Goal: Task Accomplishment & Management: Manage account settings

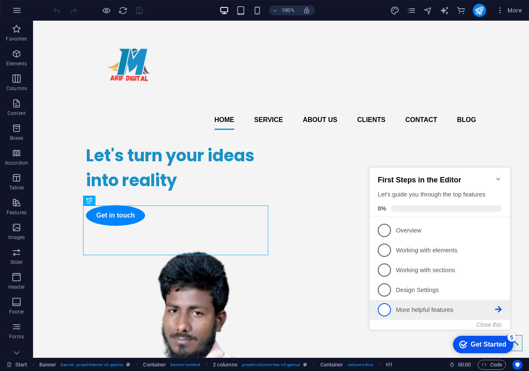
click at [384, 312] on span "5" at bounding box center [384, 309] width 13 height 13
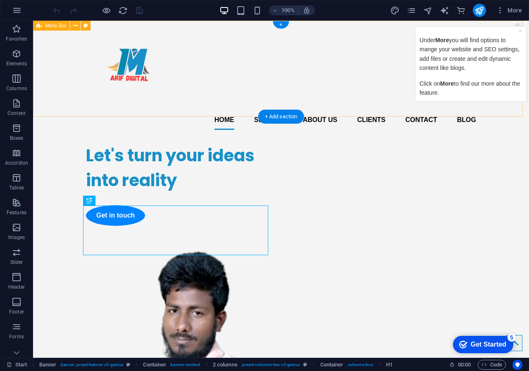
click at [339, 46] on div "Home Service About us Clients Contact Blog" at bounding box center [281, 79] width 496 height 116
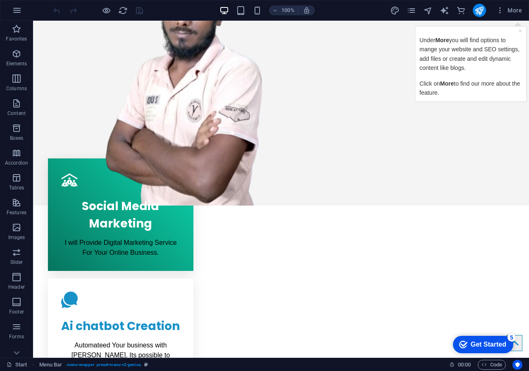
drag, startPoint x: 528, startPoint y: 91, endPoint x: 556, endPoint y: 184, distance: 97.4
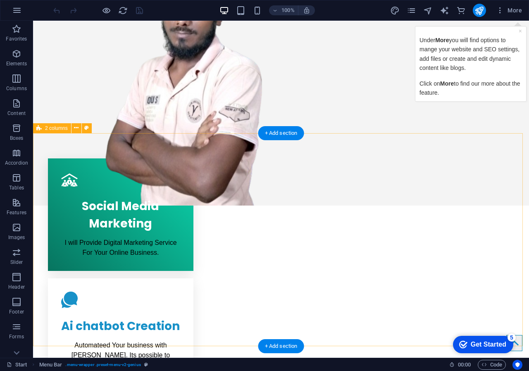
scroll to position [324, 0]
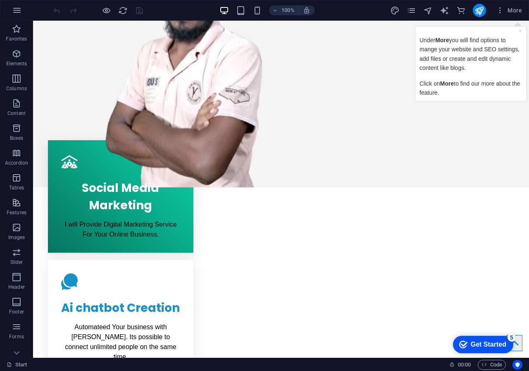
click at [464, 343] on icon "Get Started 5 items remaining, 0% complete" at bounding box center [463, 344] width 8 height 7
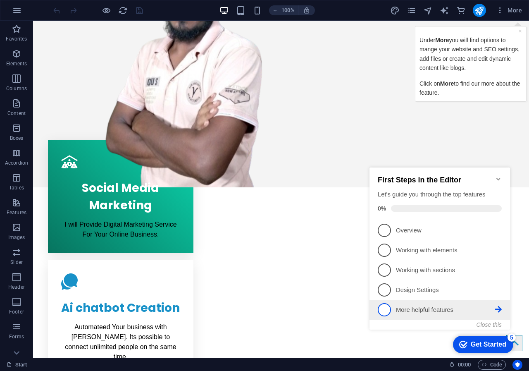
click at [432, 310] on p "More helpful features - incomplete" at bounding box center [445, 309] width 99 height 9
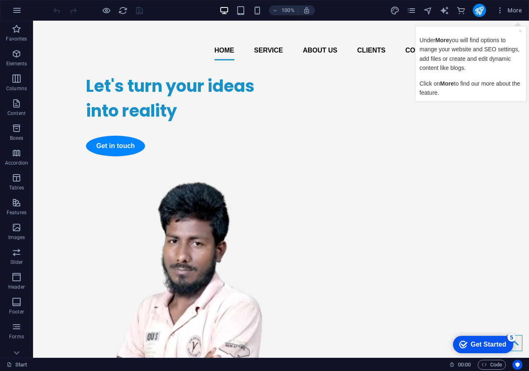
scroll to position [0, 0]
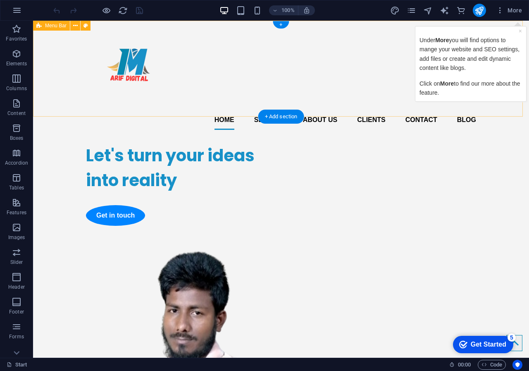
click at [402, 35] on div "Home Service About us Clients Contact Blog" at bounding box center [281, 79] width 496 height 116
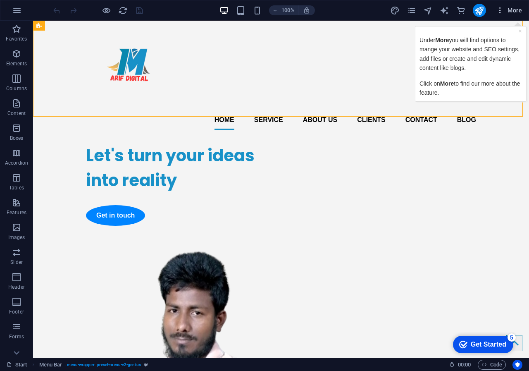
click at [508, 10] on span "More" at bounding box center [509, 10] width 26 height 8
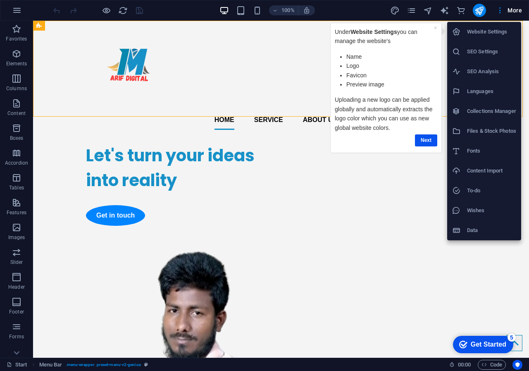
click at [431, 178] on div at bounding box center [264, 185] width 529 height 371
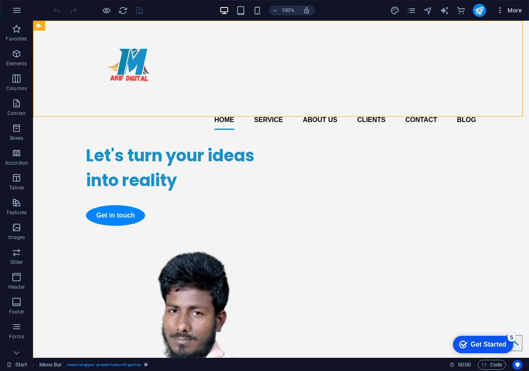
click at [501, 9] on icon "button" at bounding box center [500, 10] width 8 height 8
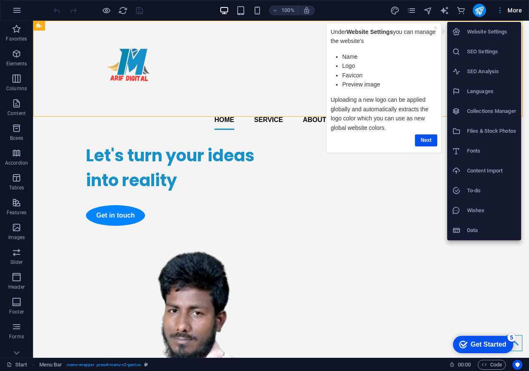
click at [410, 10] on div at bounding box center [264, 185] width 529 height 371
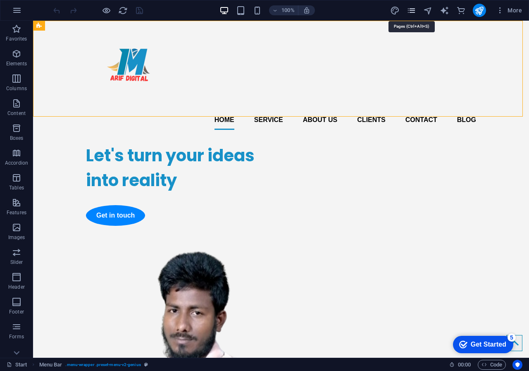
click at [415, 13] on icon "pages" at bounding box center [412, 11] width 10 height 10
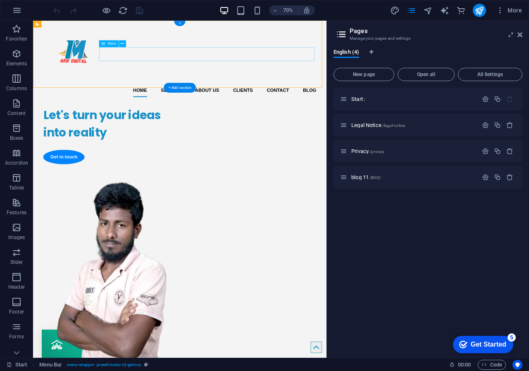
click at [428, 110] on nav "Home Service About us Clients Contact Blog" at bounding box center [243, 120] width 390 height 20
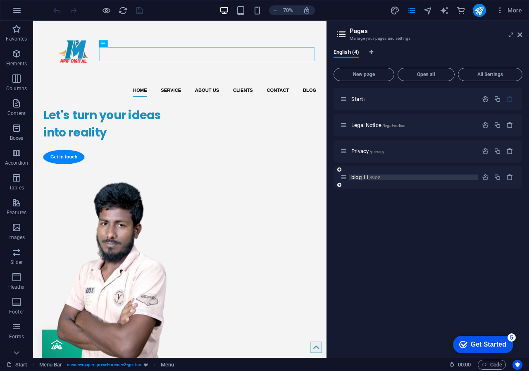
click at [362, 177] on span "blog 11 /BlOG" at bounding box center [365, 177] width 29 height 6
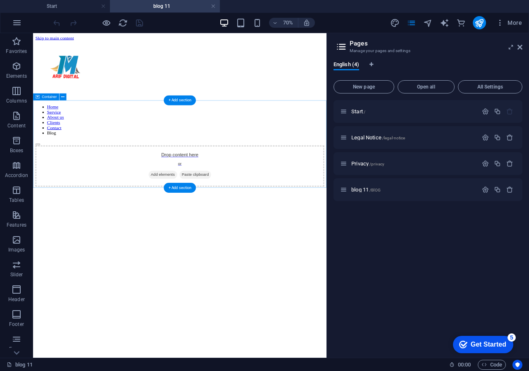
click at [272, 229] on span "Paste clipboard" at bounding box center [264, 235] width 45 height 12
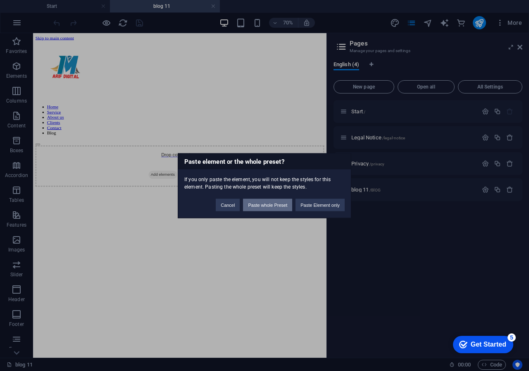
click at [264, 206] on button "Paste whole Preset" at bounding box center [267, 204] width 49 height 12
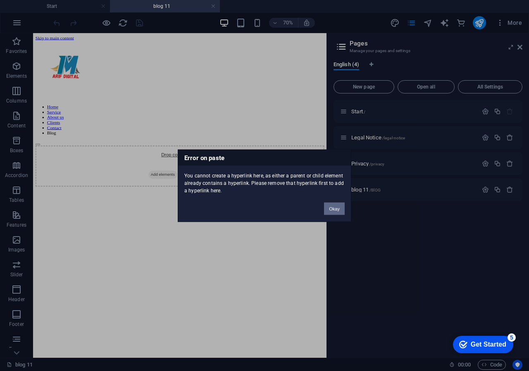
click at [331, 211] on button "Okay" at bounding box center [334, 208] width 21 height 12
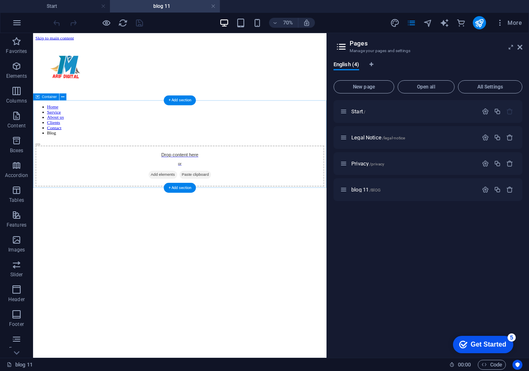
click at [260, 229] on span "Paste clipboard" at bounding box center [264, 235] width 45 height 12
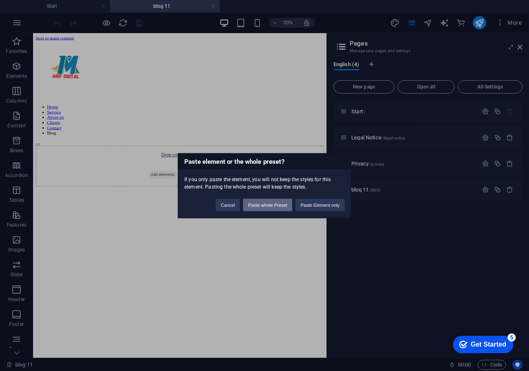
click at [254, 204] on button "Paste whole Preset" at bounding box center [267, 204] width 49 height 12
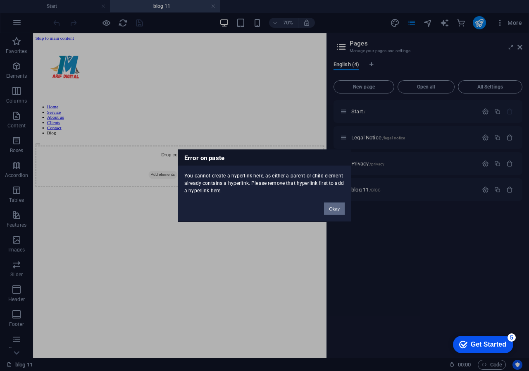
click at [334, 209] on button "Okay" at bounding box center [334, 208] width 21 height 12
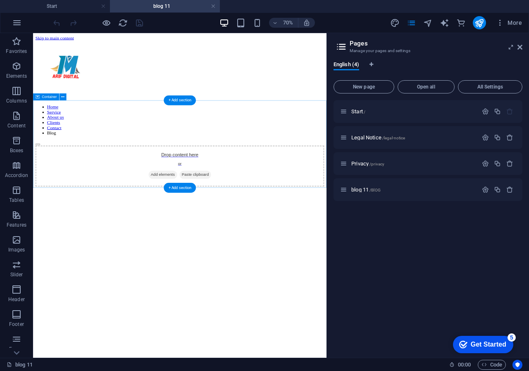
click at [271, 229] on span "Paste clipboard" at bounding box center [264, 235] width 45 height 12
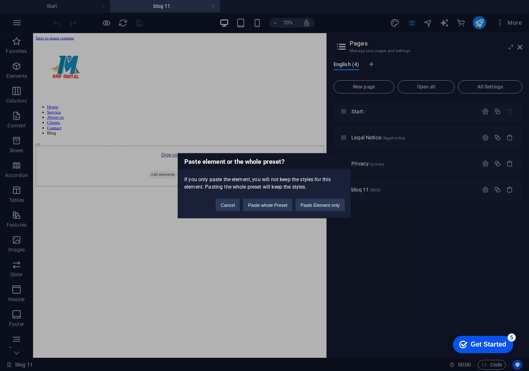
click at [200, 154] on h3 "Paste element or the whole preset?" at bounding box center [264, 161] width 173 height 16
click at [264, 233] on div "Paste element or the whole preset? If you only paste the element, you will not …" at bounding box center [264, 185] width 529 height 371
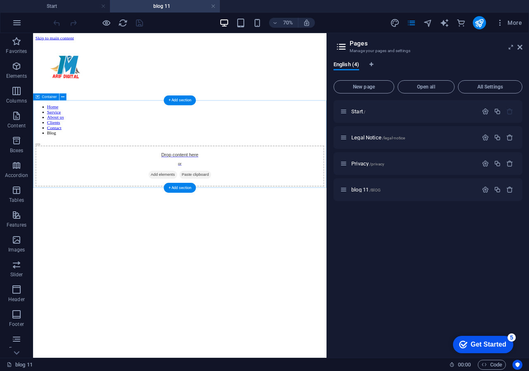
click at [206, 229] on span "Add elements" at bounding box center [218, 235] width 41 height 12
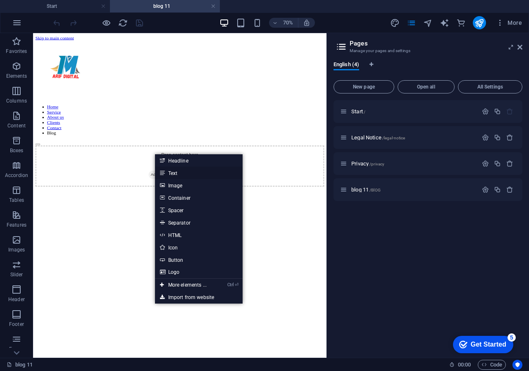
click at [162, 170] on icon at bounding box center [162, 173] width 4 height 12
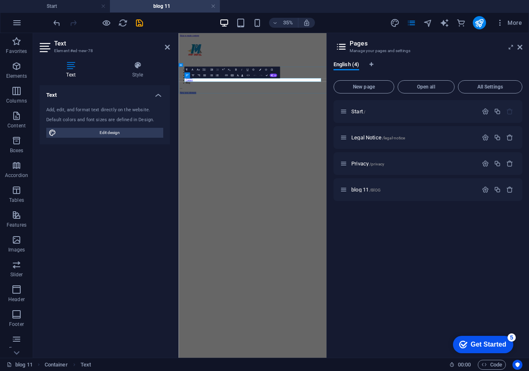
click at [254, 200] on p "New text element" at bounding box center [390, 203] width 416 height 7
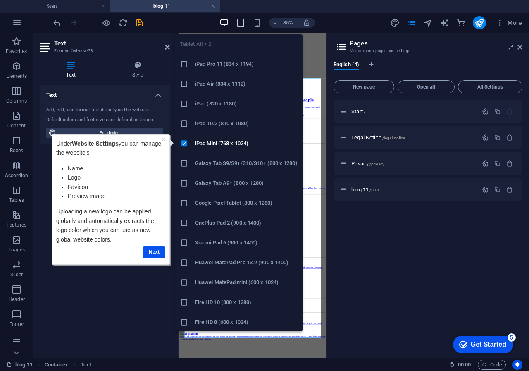
click at [240, 19] on icon "button" at bounding box center [241, 23] width 10 height 10
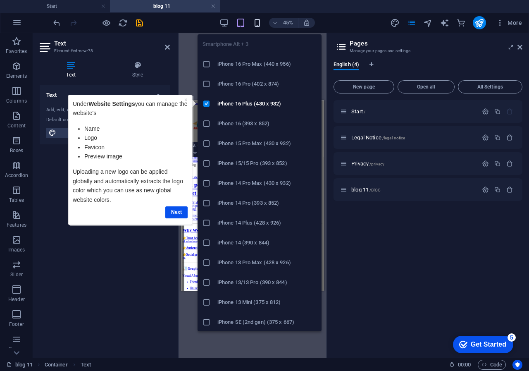
click at [257, 25] on icon "button" at bounding box center [258, 23] width 10 height 10
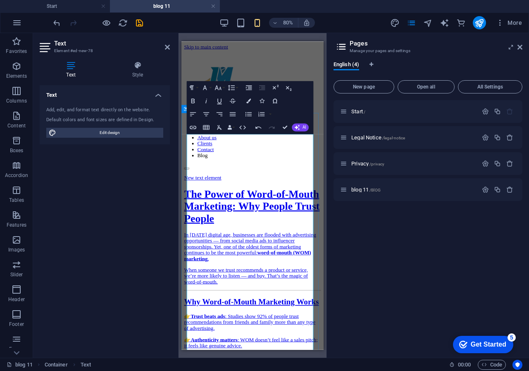
click at [250, 208] on p "New text element" at bounding box center [270, 211] width 171 height 7
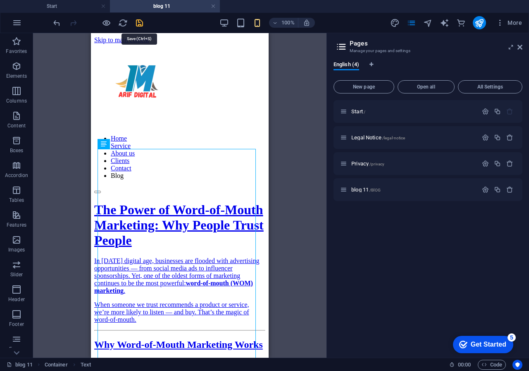
click at [137, 21] on icon "save" at bounding box center [140, 23] width 10 height 10
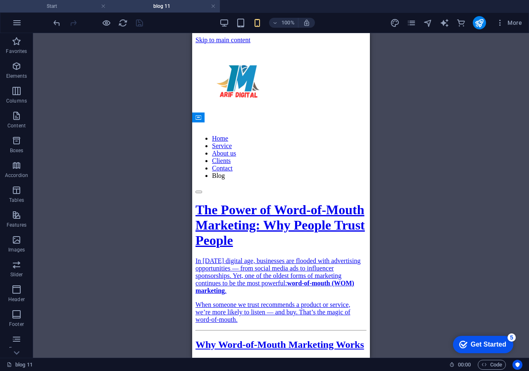
click at [61, 6] on h4 "Start" at bounding box center [55, 6] width 110 height 9
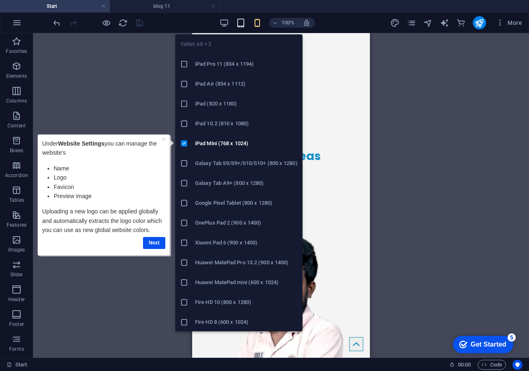
click at [241, 22] on icon "button" at bounding box center [241, 23] width 10 height 10
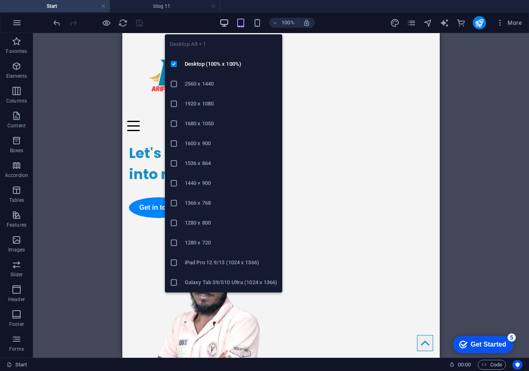
click at [222, 23] on icon "button" at bounding box center [225, 23] width 10 height 10
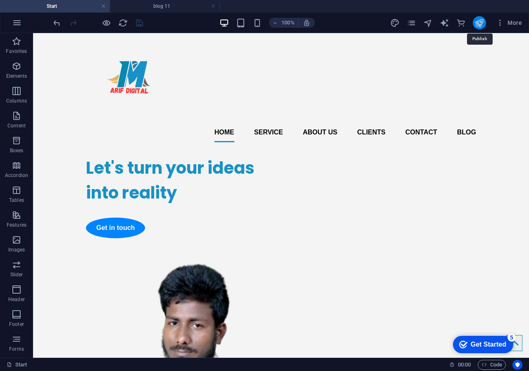
click at [477, 21] on icon "publish" at bounding box center [480, 23] width 10 height 10
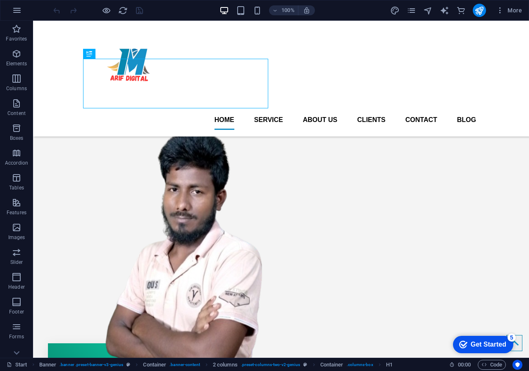
scroll to position [78, 0]
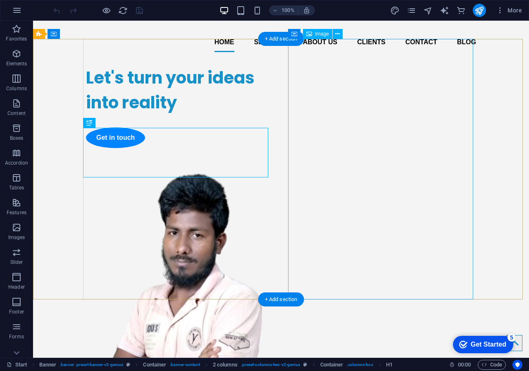
click at [271, 165] on figure at bounding box center [178, 299] width 185 height 269
select select "px"
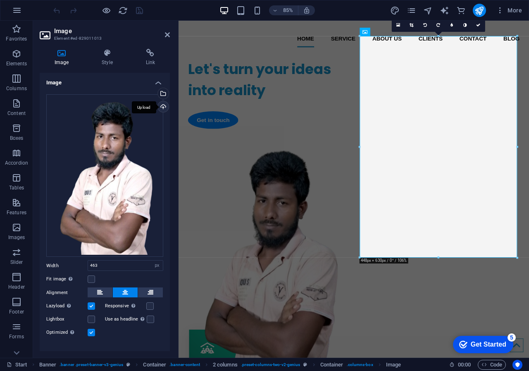
click at [161, 106] on div "Upload" at bounding box center [162, 107] width 12 height 12
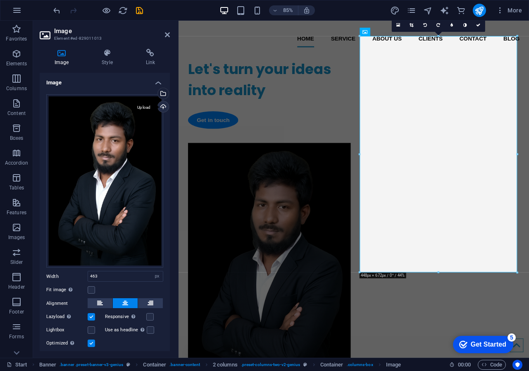
click at [160, 107] on div "Upload" at bounding box center [162, 107] width 12 height 12
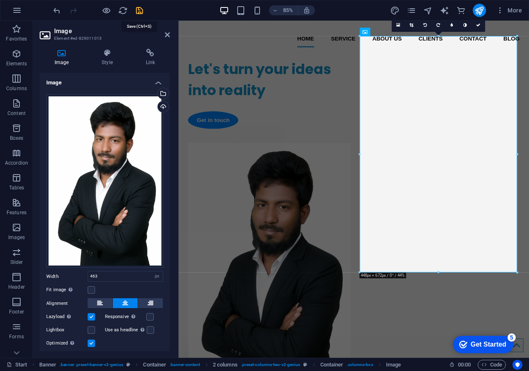
click at [143, 7] on icon "save" at bounding box center [140, 11] width 10 height 10
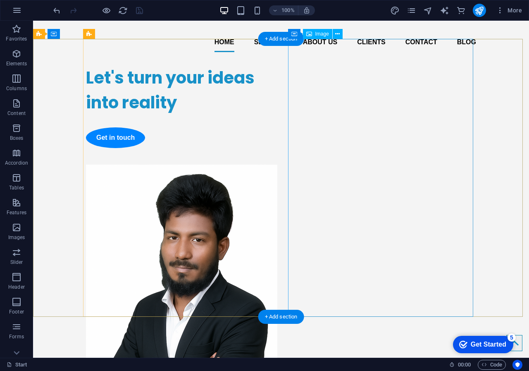
click at [271, 165] on figure at bounding box center [178, 308] width 185 height 287
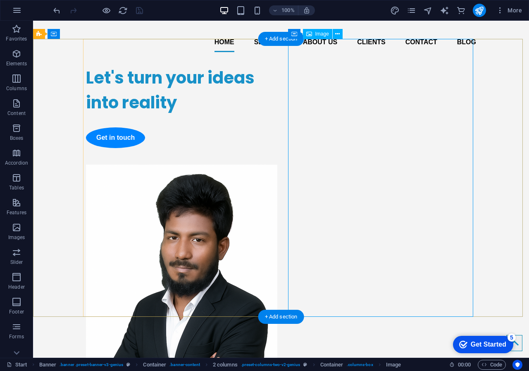
click at [271, 165] on figure at bounding box center [178, 308] width 185 height 287
select select "px"
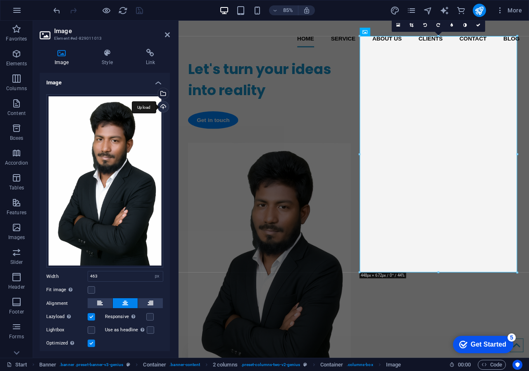
click at [160, 107] on div "Upload" at bounding box center [162, 107] width 12 height 12
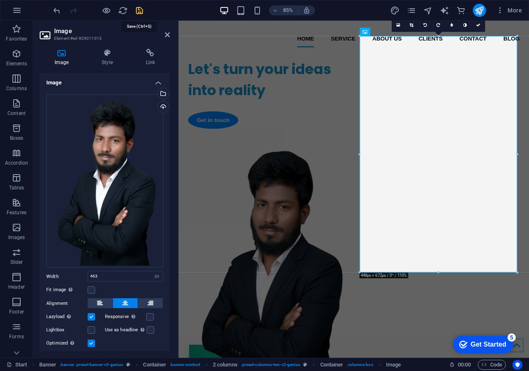
click at [138, 10] on icon "save" at bounding box center [140, 11] width 10 height 10
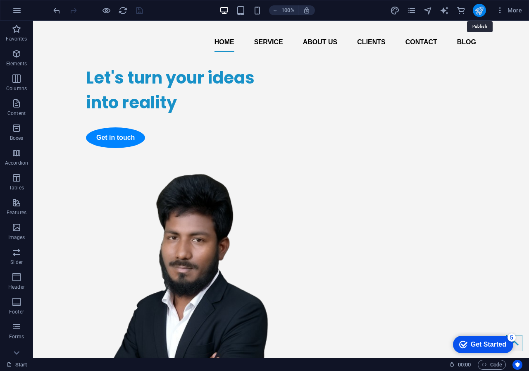
click at [481, 10] on icon "publish" at bounding box center [480, 11] width 10 height 10
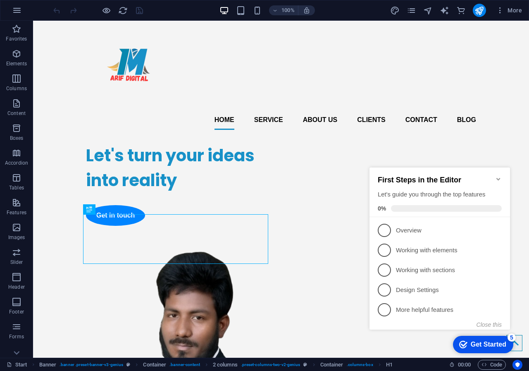
click at [497, 178] on icon "Minimize checklist" at bounding box center [498, 179] width 4 height 2
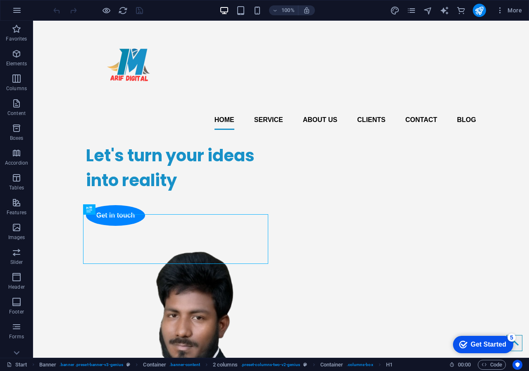
click at [487, 341] on div "Get Started" at bounding box center [489, 344] width 36 height 7
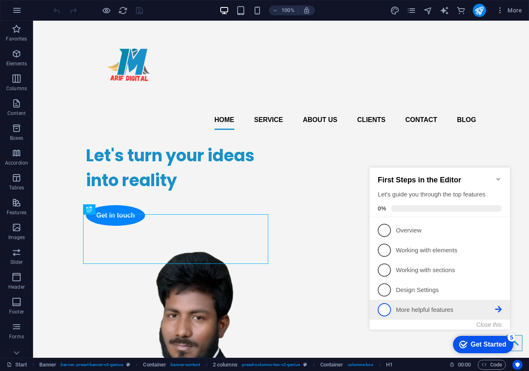
click at [387, 308] on span "5" at bounding box center [384, 309] width 13 height 13
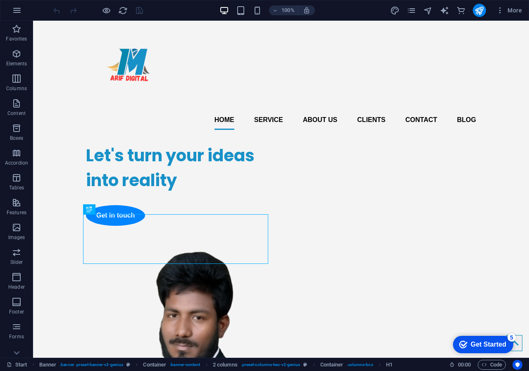
click at [480, 342] on div "Get Started" at bounding box center [489, 344] width 36 height 7
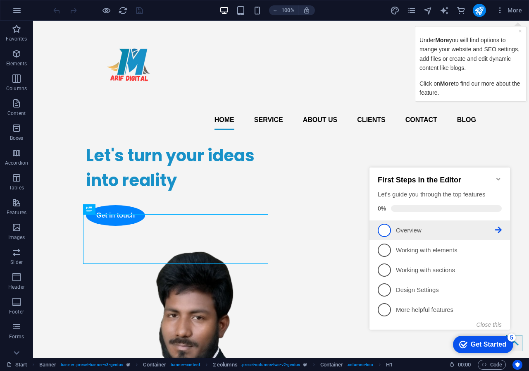
click at [380, 229] on span "1" at bounding box center [384, 230] width 13 height 13
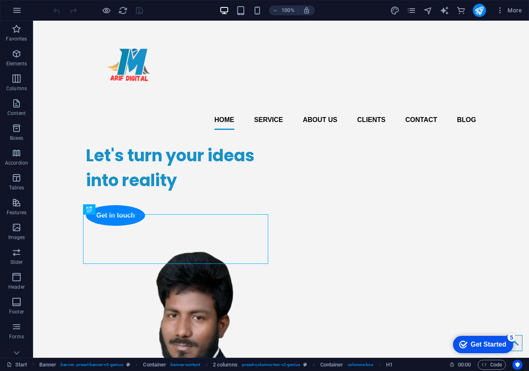
click at [489, 343] on div "Get Started" at bounding box center [489, 344] width 36 height 7
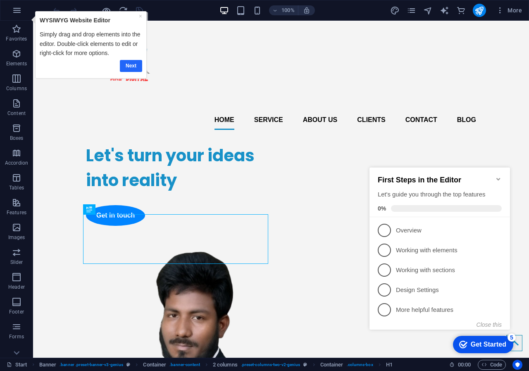
click at [131, 69] on link "Next" at bounding box center [130, 66] width 22 height 12
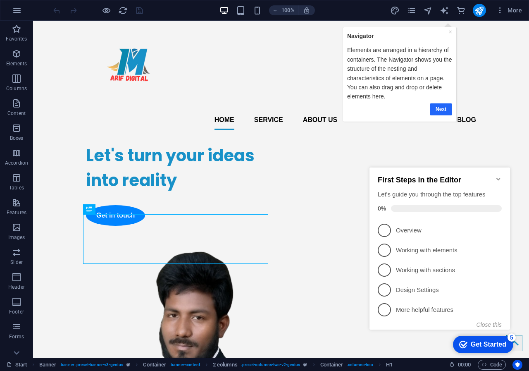
click at [439, 109] on link "Next" at bounding box center [441, 109] width 22 height 12
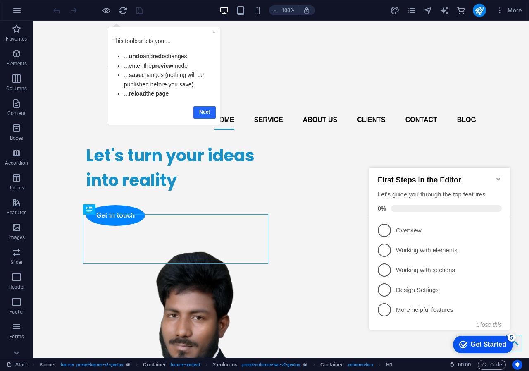
click at [202, 112] on link "Next" at bounding box center [204, 112] width 22 height 12
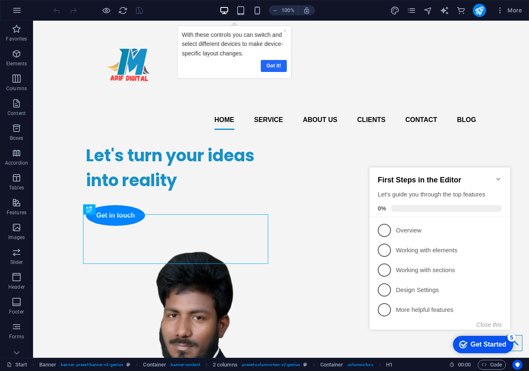
click at [269, 63] on link "Got it!" at bounding box center [273, 66] width 26 height 12
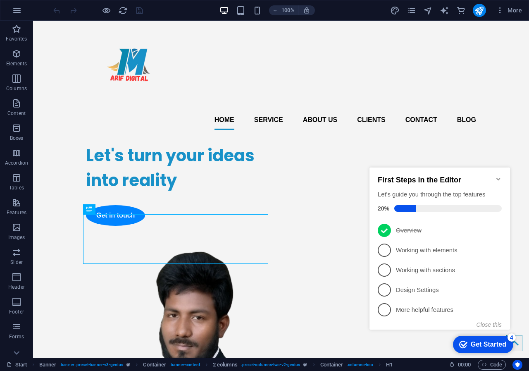
click at [499, 178] on icon "Minimize checklist" at bounding box center [498, 179] width 4 height 2
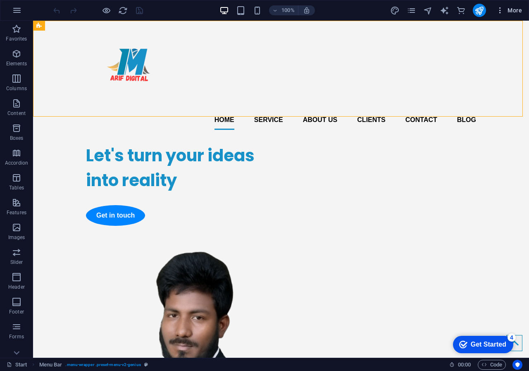
click at [499, 8] on icon "button" at bounding box center [500, 10] width 8 height 8
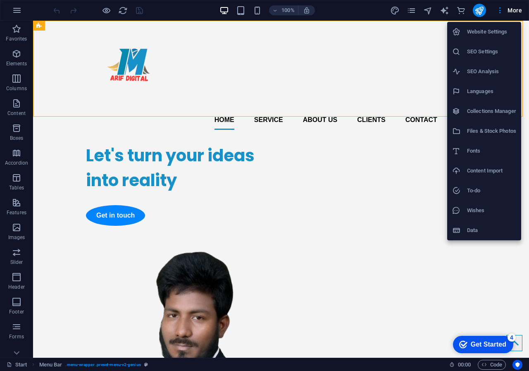
click at [480, 29] on h6 "Website Settings" at bounding box center [491, 32] width 49 height 10
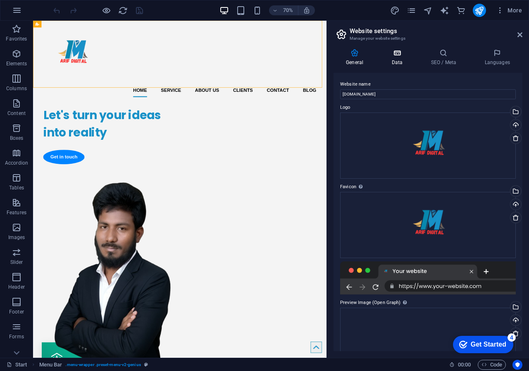
click at [398, 53] on icon at bounding box center [397, 53] width 36 height 8
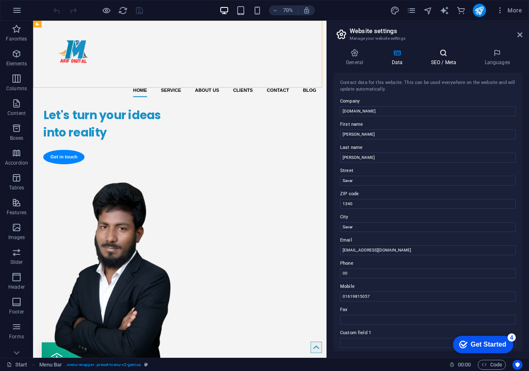
click at [443, 59] on h4 "SEO / Meta" at bounding box center [445, 57] width 54 height 17
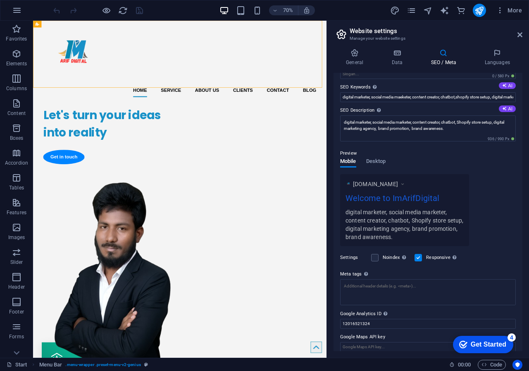
scroll to position [51, 0]
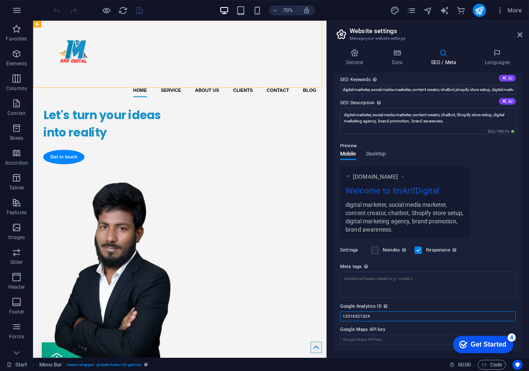
drag, startPoint x: 388, startPoint y: 316, endPoint x: 342, endPoint y: 315, distance: 45.9
click at [342, 315] on input "12016521324" at bounding box center [428, 316] width 176 height 10
click at [382, 317] on input "5007032" at bounding box center [428, 316] width 176 height 10
type input "500703259"
click at [394, 318] on input "500703259" at bounding box center [428, 316] width 176 height 10
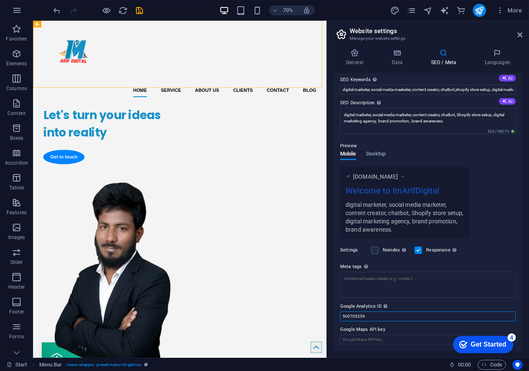
click at [396, 317] on input "500703259" at bounding box center [428, 316] width 176 height 10
click at [495, 8] on button "More" at bounding box center [509, 10] width 33 height 13
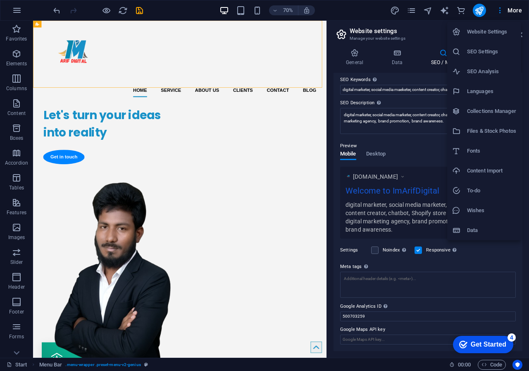
click at [488, 74] on h6 "SEO Analysis" at bounding box center [491, 72] width 49 height 10
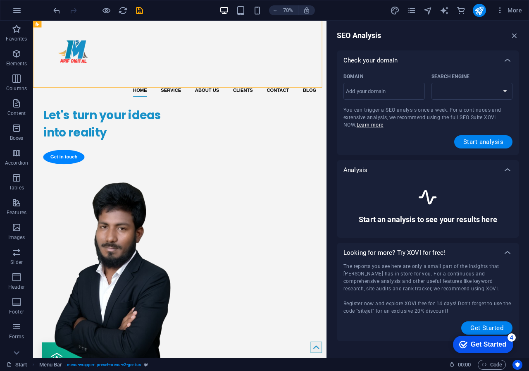
select select "google.com"
click at [358, 90] on input "Domain ​" at bounding box center [384, 91] width 81 height 13
type input "imaridigital.site"
click at [482, 141] on span "Start analysis" at bounding box center [483, 141] width 40 height 7
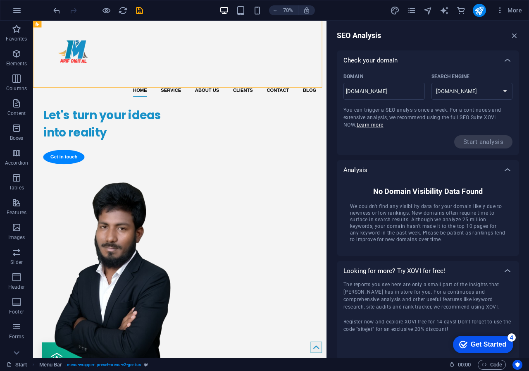
scroll to position [2, 0]
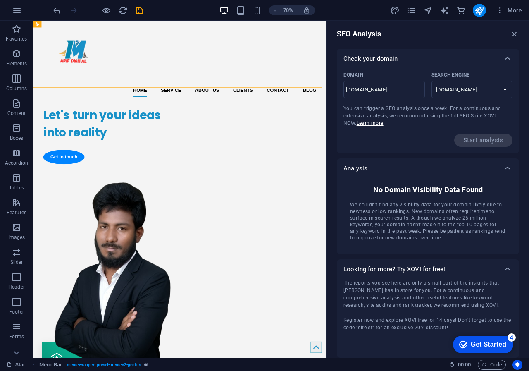
click at [408, 64] on div "Check your domain" at bounding box center [428, 59] width 182 height 20
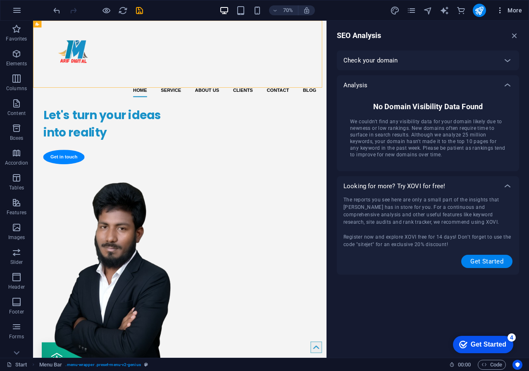
click at [501, 12] on icon "button" at bounding box center [500, 10] width 8 height 8
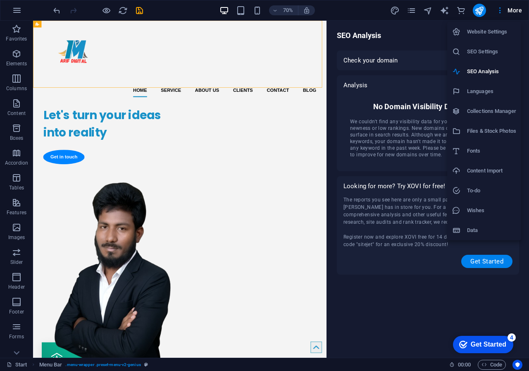
click at [430, 34] on div at bounding box center [264, 185] width 529 height 371
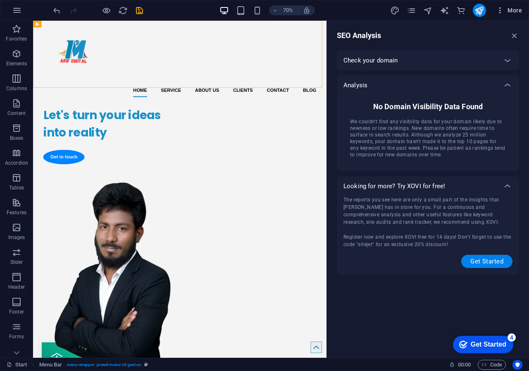
click at [496, 8] on icon "button" at bounding box center [500, 10] width 8 height 8
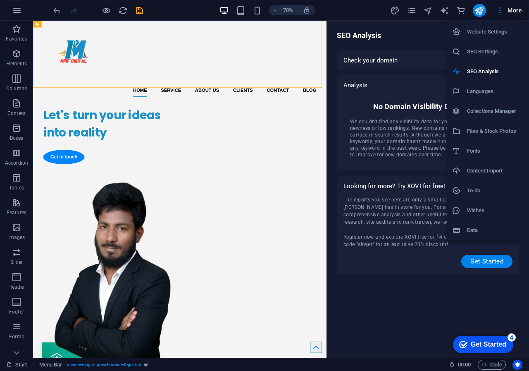
click at [463, 33] on div at bounding box center [459, 32] width 15 height 8
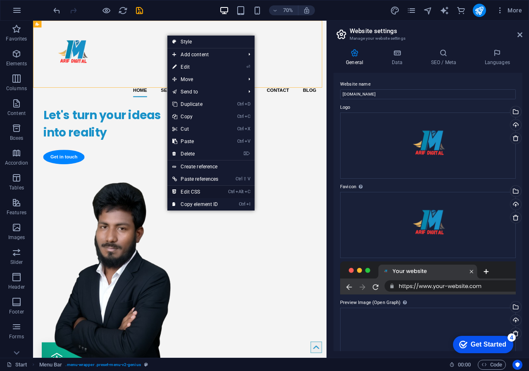
click at [202, 190] on link "Ctrl Alt C Edit CSS" at bounding box center [195, 192] width 56 height 12
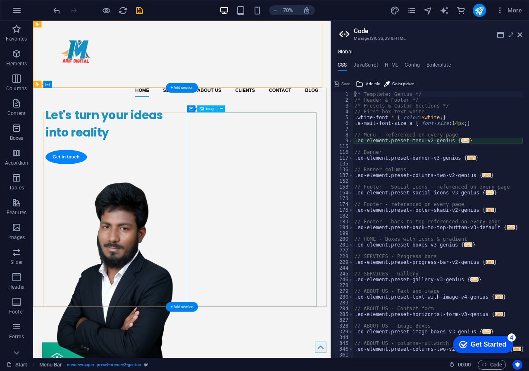
type textarea "@include menu-v2("
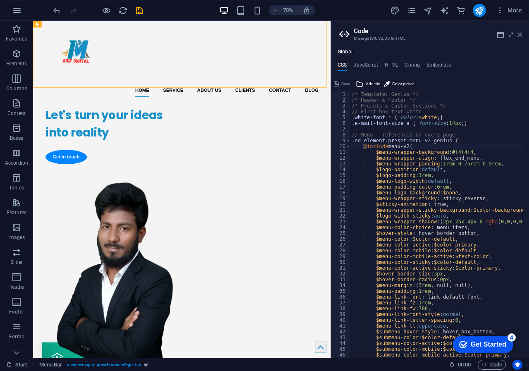
click at [520, 35] on icon at bounding box center [520, 34] width 5 height 7
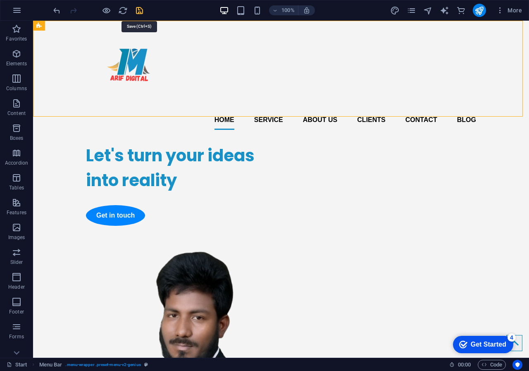
click at [143, 9] on icon "save" at bounding box center [140, 11] width 10 height 10
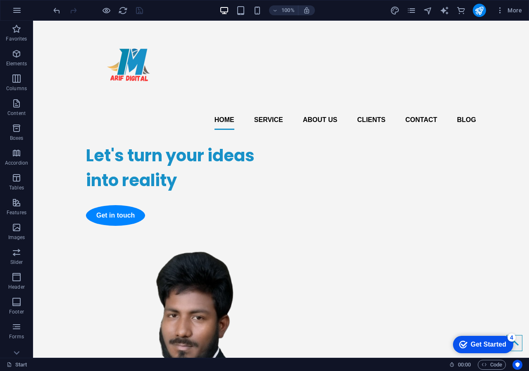
drag, startPoint x: 527, startPoint y: 52, endPoint x: 562, endPoint y: 21, distance: 46.6
click at [498, 7] on icon "button" at bounding box center [500, 10] width 8 height 8
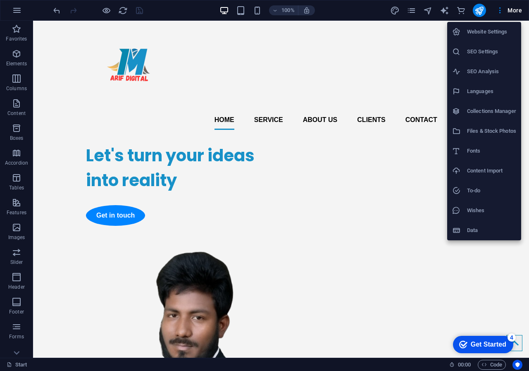
click at [470, 228] on h6 "Data" at bounding box center [491, 230] width 49 height 10
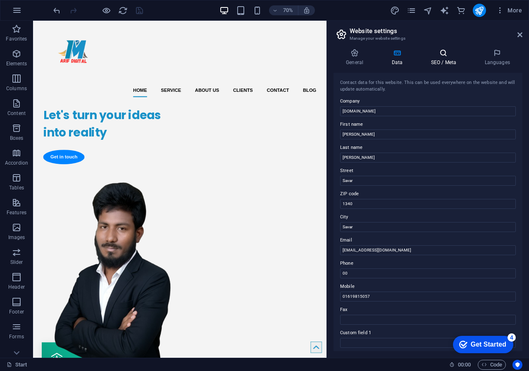
click at [450, 55] on icon at bounding box center [443, 53] width 50 height 8
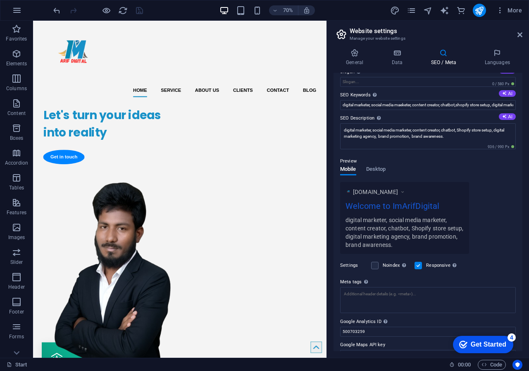
scroll to position [51, 0]
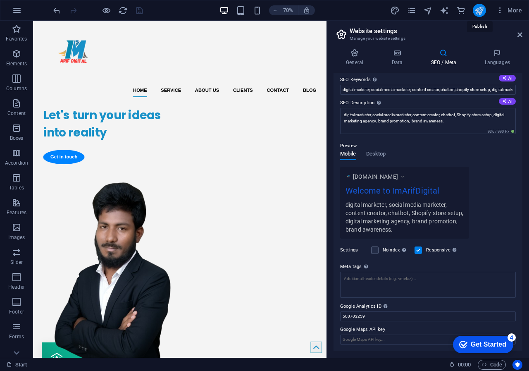
click at [477, 10] on icon "publish" at bounding box center [480, 11] width 10 height 10
